Goal: Navigation & Orientation: Go to known website

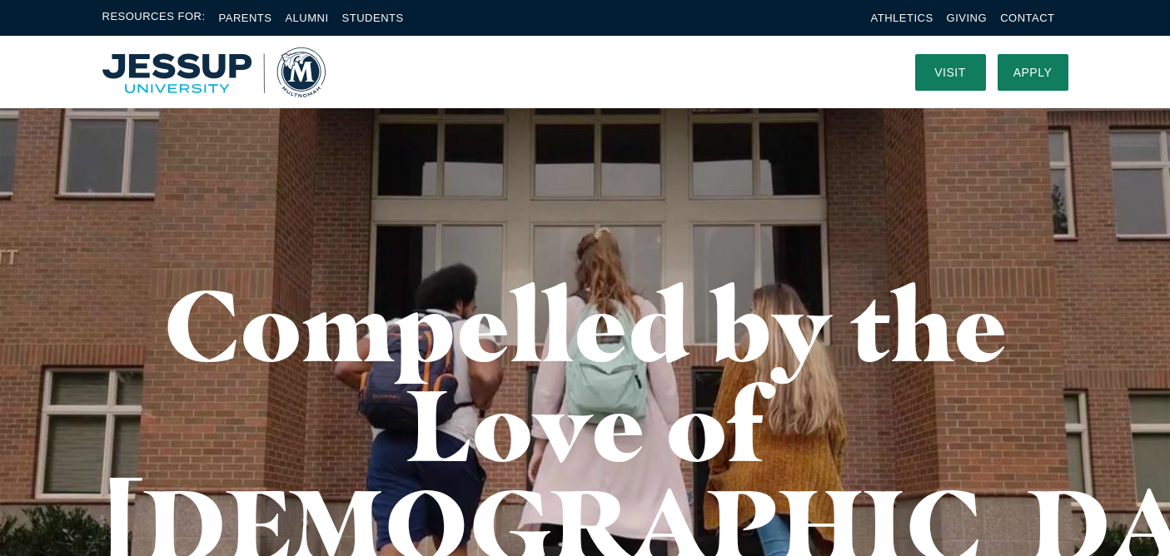
click at [294, 72] on img "Home" at bounding box center [213, 72] width 223 height 50
click at [207, 85] on img "Home" at bounding box center [213, 72] width 223 height 50
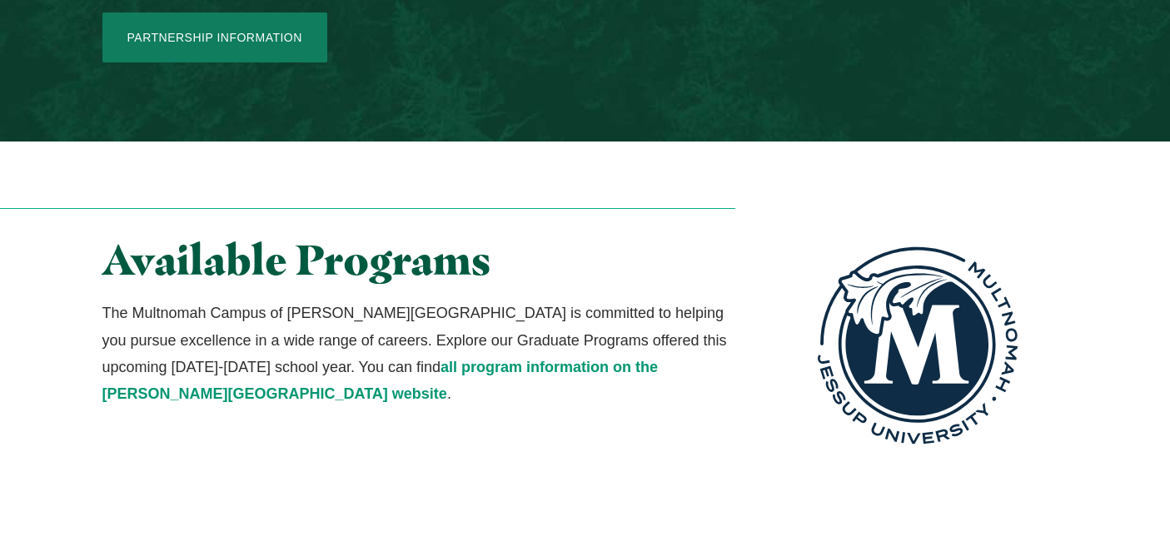
scroll to position [2901, 0]
